Goal: Information Seeking & Learning: Learn about a topic

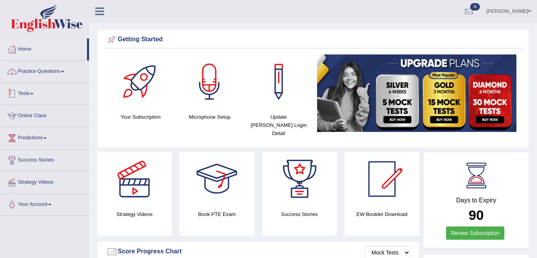
click at [63, 72] on link "Practice Questions" at bounding box center [44, 70] width 89 height 19
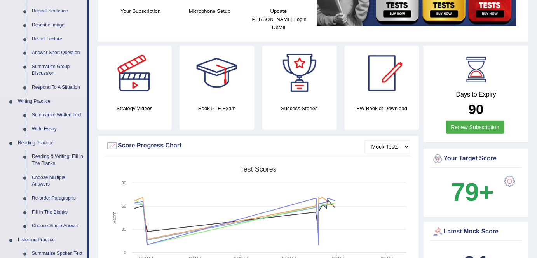
scroll to position [106, 0]
click at [49, 132] on link "Write Essay" at bounding box center [57, 129] width 59 height 14
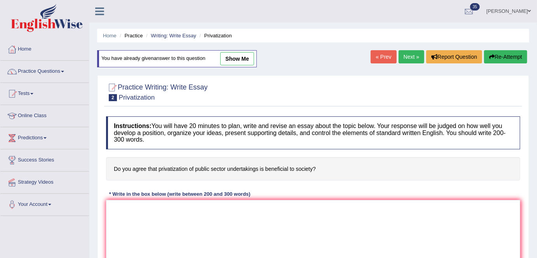
click at [242, 57] on link "show me" at bounding box center [237, 58] width 34 height 13
type textarea "The increasing influence of privatization of public sector undertakings has ign…"
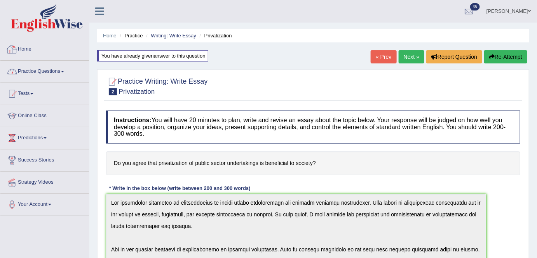
click at [47, 58] on link "Home" at bounding box center [44, 47] width 89 height 19
